Goal: Task Accomplishment & Management: Use online tool/utility

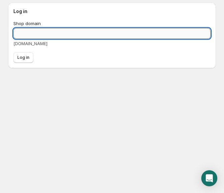
click at [23, 29] on input "Shop domain" at bounding box center [112, 33] width 198 height 11
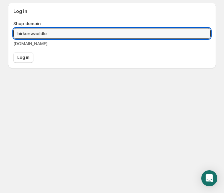
type input "birkenwaeldle"
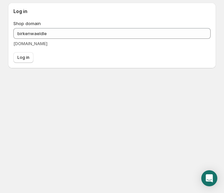
click at [34, 61] on div "Log in" at bounding box center [112, 57] width 198 height 11
click at [30, 61] on button "Log in" at bounding box center [23, 57] width 20 height 11
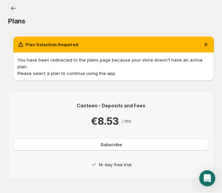
scroll to position [3, 0]
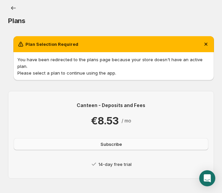
click at [104, 141] on span "Subscribe" at bounding box center [110, 144] width 21 height 7
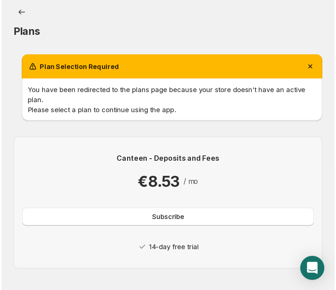
scroll to position [0, 0]
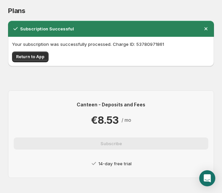
scroll to position [19, 0]
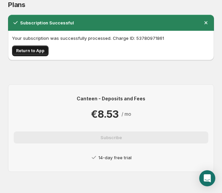
click at [43, 54] on button "Return to App" at bounding box center [30, 51] width 36 height 11
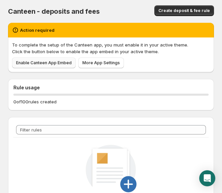
click at [63, 65] on span "Enable Canteen App Embed" at bounding box center [44, 62] width 56 height 5
click at [51, 60] on link "Enable Canteen App Embed" at bounding box center [44, 63] width 64 height 11
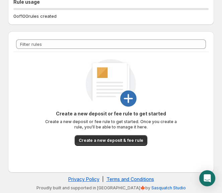
scroll to position [86, 0]
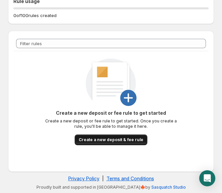
click at [115, 141] on span "Create a new deposit & fee rule" at bounding box center [111, 139] width 65 height 5
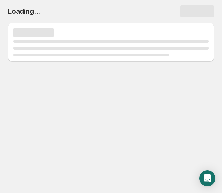
scroll to position [0, 0]
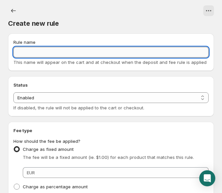
click at [30, 50] on input "Rule name" at bounding box center [110, 52] width 195 height 11
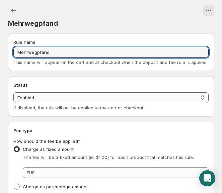
type input "Mehrwegpfand"
click at [55, 102] on select "Enabled Disabled" at bounding box center [110, 97] width 195 height 11
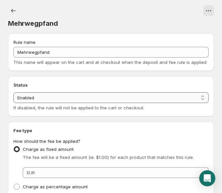
click at [57, 98] on select "Enabled Disabled" at bounding box center [110, 97] width 195 height 11
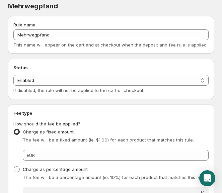
scroll to position [45, 0]
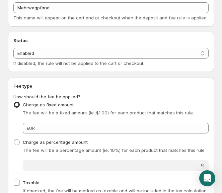
click at [52, 135] on ul "Charge as fixed amount The fee will be a fixed amount (ie. $1.00) for each prod…" at bounding box center [110, 135] width 195 height 70
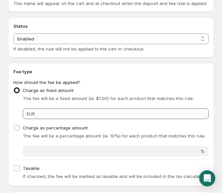
scroll to position [67, 0]
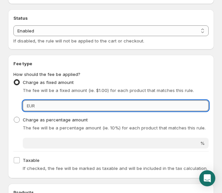
click at [46, 106] on input "Fixed amount" at bounding box center [123, 105] width 172 height 11
type input "0.20"
click at [31, 161] on span "Taxable" at bounding box center [31, 160] width 17 height 5
click at [20, 161] on input "Taxable" at bounding box center [17, 160] width 6 height 6
checkbox input "true"
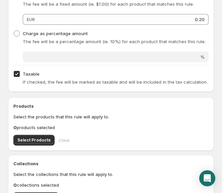
scroll to position [156, 0]
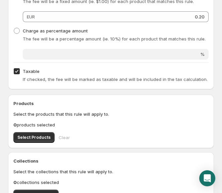
click at [37, 130] on div "Products Select the products that this rule will apply to. 0 products selected …" at bounding box center [110, 121] width 195 height 43
click at [38, 134] on button "Select Products" at bounding box center [33, 137] width 41 height 11
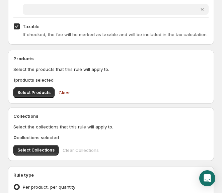
scroll to position [223, 0]
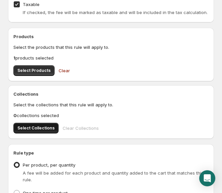
click at [38, 129] on span "Select Collections" at bounding box center [35, 128] width 37 height 5
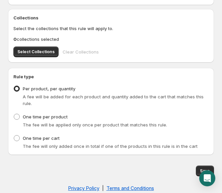
scroll to position [303, 0]
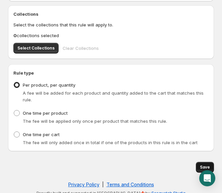
click at [205, 165] on span "Save" at bounding box center [205, 167] width 10 height 5
type input "0.2"
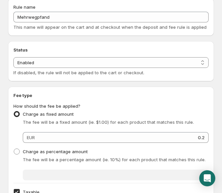
scroll to position [0, 0]
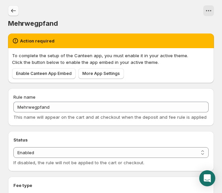
click at [17, 8] on button "Settings" at bounding box center [13, 10] width 11 height 11
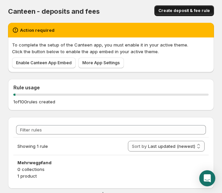
click at [181, 9] on span "Create deposit & fee rule" at bounding box center [184, 10] width 52 height 5
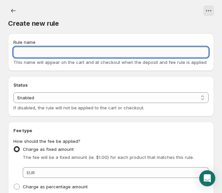
click at [40, 54] on input "Rule name" at bounding box center [110, 52] width 195 height 11
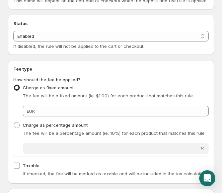
scroll to position [67, 0]
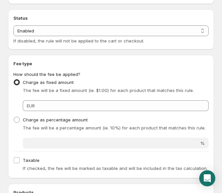
type input "Mehrwegpfand 6x"
click at [48, 114] on ul "Charge as fixed amount The fee will be a fixed amount (ie. $1.00) for each prod…" at bounding box center [110, 113] width 195 height 70
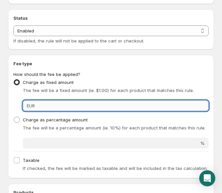
click at [53, 107] on input "Fixed amount" at bounding box center [123, 105] width 172 height 11
click at [53, 107] on input "1.20" at bounding box center [123, 105] width 172 height 11
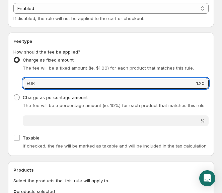
scroll to position [156, 0]
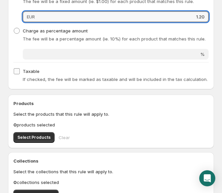
type input "1.20"
click at [29, 70] on span "Taxable" at bounding box center [31, 71] width 17 height 5
click at [20, 70] on input "Taxable" at bounding box center [17, 71] width 6 height 6
checkbox input "true"
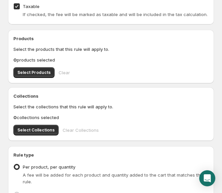
scroll to position [223, 0]
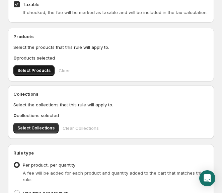
click at [38, 76] on button "Select Products" at bounding box center [33, 70] width 41 height 11
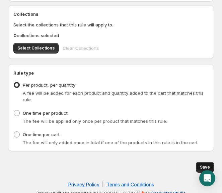
click at [203, 165] on span "Save" at bounding box center [205, 167] width 10 height 5
type input "1.2"
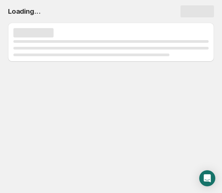
scroll to position [0, 0]
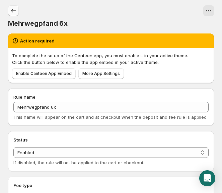
click at [12, 12] on icon "Settings" at bounding box center [13, 10] width 7 height 7
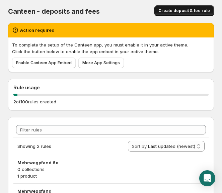
click at [179, 10] on span "Create deposit & fee rule" at bounding box center [184, 10] width 52 height 5
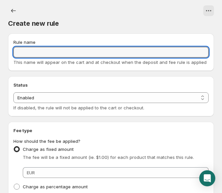
click at [31, 56] on input "Rule name" at bounding box center [110, 52] width 195 height 11
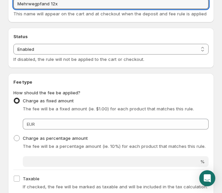
scroll to position [89, 0]
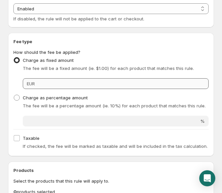
type input "Mehrwegpfand 12x"
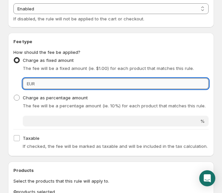
click at [56, 85] on input "Fixed amount" at bounding box center [123, 83] width 172 height 11
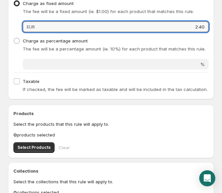
scroll to position [245, 0]
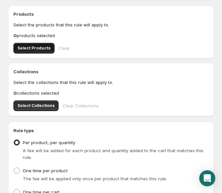
click at [33, 45] on button "Select Products" at bounding box center [33, 48] width 41 height 11
click at [56, 52] on button "Clear" at bounding box center [64, 48] width 19 height 15
click at [40, 49] on span "Select Products" at bounding box center [33, 48] width 33 height 5
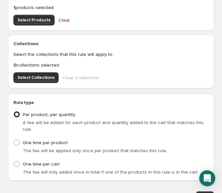
scroll to position [303, 0]
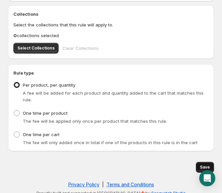
click at [202, 165] on span "Save" at bounding box center [205, 167] width 10 height 5
type input "2.4"
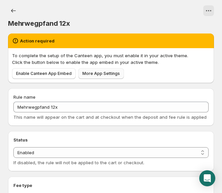
click at [92, 76] on link "More App Settings" at bounding box center [101, 73] width 46 height 11
click at [12, 10] on icon "Settings" at bounding box center [13, 11] width 5 height 4
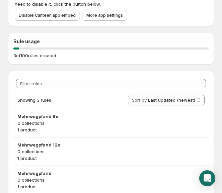
scroll to position [45, 0]
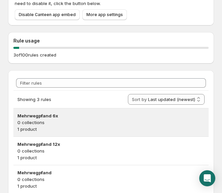
scroll to position [45, 0]
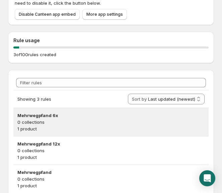
click at [56, 129] on p "1 product" at bounding box center [110, 129] width 187 height 7
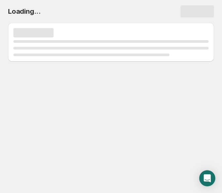
scroll to position [0, 0]
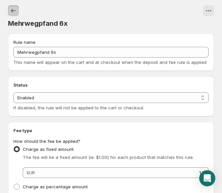
click at [16, 12] on icon "Settings" at bounding box center [13, 10] width 7 height 7
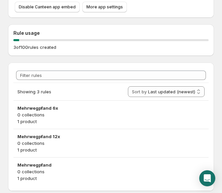
scroll to position [71, 0]
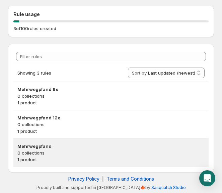
click at [58, 158] on p "1 product" at bounding box center [110, 159] width 187 height 7
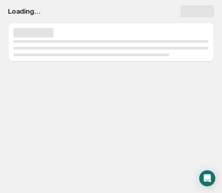
scroll to position [0, 0]
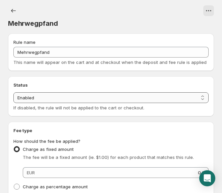
click at [41, 102] on select "Enabled Disabled" at bounding box center [110, 97] width 195 height 11
click at [13, 103] on select "Enabled Disabled" at bounding box center [110, 97] width 195 height 11
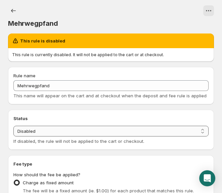
click at [69, 134] on select "Enabled Disabled" at bounding box center [110, 131] width 195 height 11
select select "active"
click at [13, 126] on select "Enabled Disabled" at bounding box center [110, 131] width 195 height 11
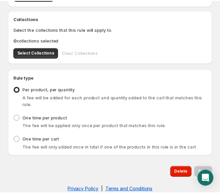
scroll to position [303, 0]
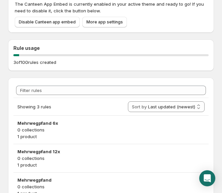
scroll to position [71, 0]
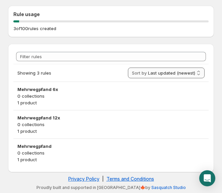
click at [146, 74] on select "Last updated (newest) Last updated (oldest)" at bounding box center [166, 73] width 77 height 11
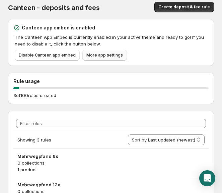
click at [103, 56] on span "More app settings" at bounding box center [104, 55] width 36 height 5
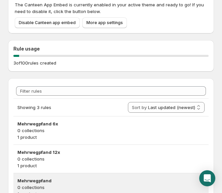
scroll to position [71, 0]
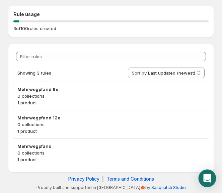
click at [204, 175] on div "Open Intercom Messenger" at bounding box center [208, 179] width 18 height 18
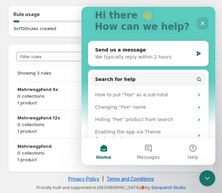
scroll to position [51, 0]
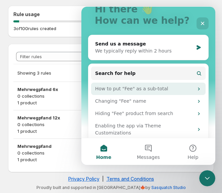
click at [142, 86] on div "How to put "Fee" as a sub-total" at bounding box center [144, 88] width 98 height 7
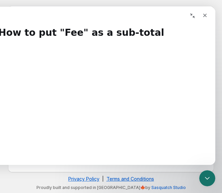
scroll to position [0, 0]
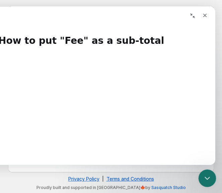
click at [207, 174] on icon "Close Intercom Messenger" at bounding box center [206, 177] width 8 height 8
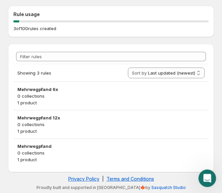
click at [209, 178] on icon "Open Intercom Messenger" at bounding box center [206, 177] width 11 height 11
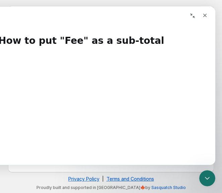
click at [191, 15] on icon "Collapse window" at bounding box center [192, 15] width 5 height 5
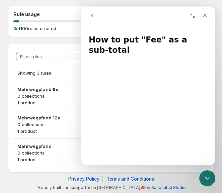
click at [93, 20] on button "go back" at bounding box center [92, 15] width 13 height 13
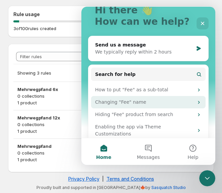
scroll to position [51, 0]
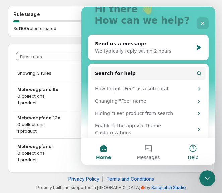
click at [194, 155] on span "Help" at bounding box center [192, 157] width 11 height 5
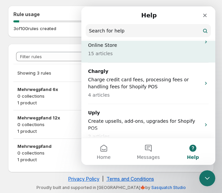
scroll to position [39, 0]
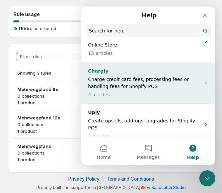
click at [137, 88] on p "Charge credit card fees, processing fees or handling fees for Shopify POS" at bounding box center [144, 83] width 112 height 14
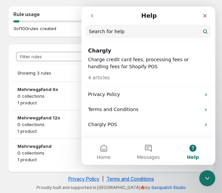
scroll to position [12, 0]
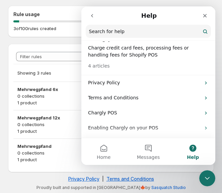
click at [91, 19] on button "go back" at bounding box center [92, 15] width 13 height 13
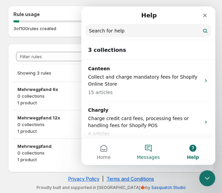
click at [156, 150] on button "Messages" at bounding box center [148, 151] width 45 height 27
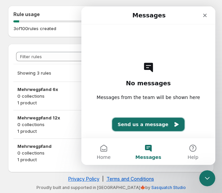
click at [140, 127] on button "Send us a message" at bounding box center [148, 124] width 72 height 13
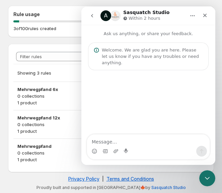
click at [136, 135] on textarea "Message…" at bounding box center [148, 140] width 123 height 11
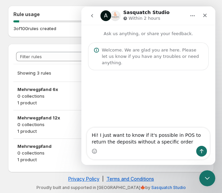
type textarea "Hi! I just want to know if it's possible in POS to return the deposits without …"
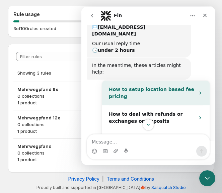
scroll to position [111, 0]
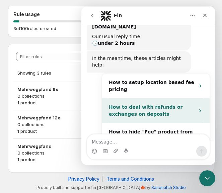
click at [161, 104] on div "How to deal with refunds or exchanges on deposits" at bounding box center [152, 111] width 86 height 14
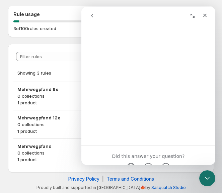
scroll to position [0, 0]
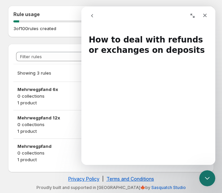
click at [95, 19] on button "go back" at bounding box center [92, 15] width 13 height 13
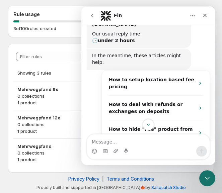
scroll to position [107, 0]
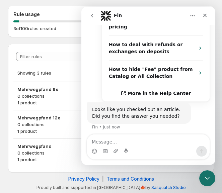
click at [202, 143] on button "No" at bounding box center [198, 149] width 16 height 13
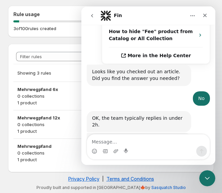
scroll to position [212, 0]
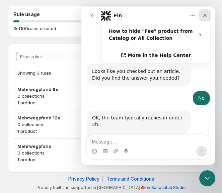
click at [205, 17] on icon "Close" at bounding box center [204, 15] width 5 height 5
